Goal: Information Seeking & Learning: Learn about a topic

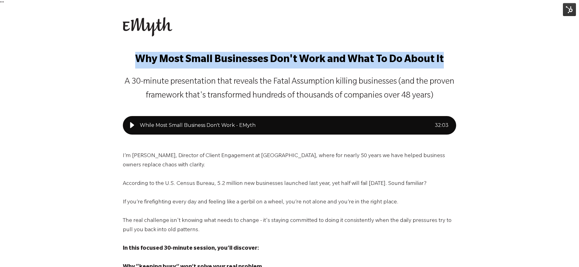
drag, startPoint x: 138, startPoint y: 60, endPoint x: 443, endPoint y: 63, distance: 305.2
click at [443, 63] on p "Why Most Small Businesses Don't Work and What To Do About It" at bounding box center [289, 60] width 333 height 17
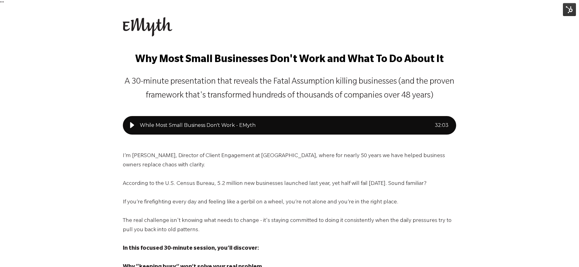
drag, startPoint x: 323, startPoint y: 88, endPoint x: 246, endPoint y: 86, distance: 77.5
click at [323, 88] on p "A 30-minute presentation that reveals the Fatal Assumption killing businesses (…" at bounding box center [289, 89] width 333 height 28
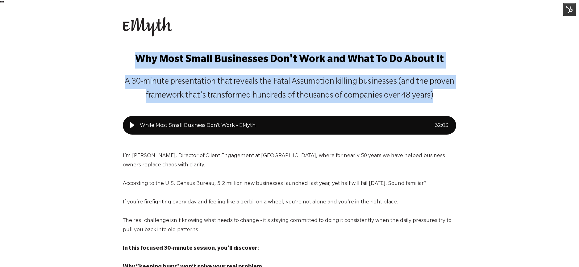
drag, startPoint x: 137, startPoint y: 59, endPoint x: 453, endPoint y: 93, distance: 317.9
click at [453, 93] on span "Why Most Small Businesses Don't Work and What To Do About It A 30-minute presen…" at bounding box center [289, 77] width 333 height 51
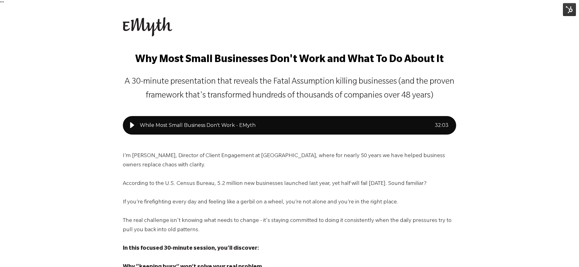
click at [263, 67] on p "Why Most Small Businesses Don't Work and What To Do About It" at bounding box center [289, 60] width 333 height 17
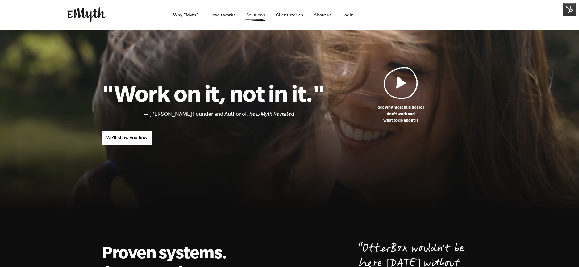
click at [259, 15] on link "Solutions" at bounding box center [255, 15] width 29 height 30
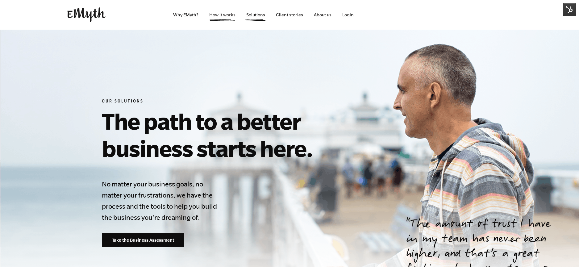
click at [222, 15] on link "How it works" at bounding box center [222, 15] width 36 height 30
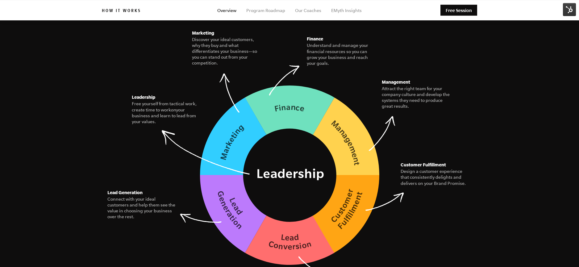
scroll to position [863, 0]
